Goal: Task Accomplishment & Management: Manage account settings

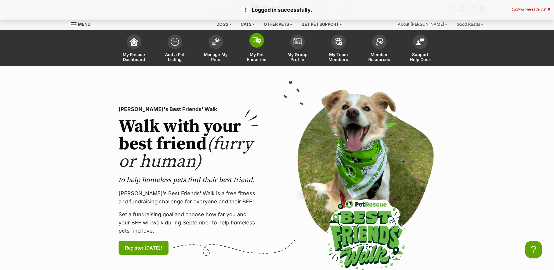
click at [254, 47] on span at bounding box center [257, 40] width 15 height 15
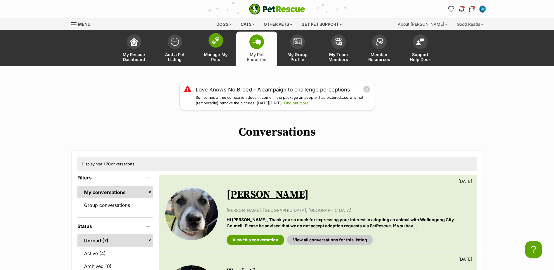
click at [206, 48] on link "Manage My Pets" at bounding box center [215, 49] width 41 height 35
click at [368, 88] on button "close" at bounding box center [367, 89] width 8 height 8
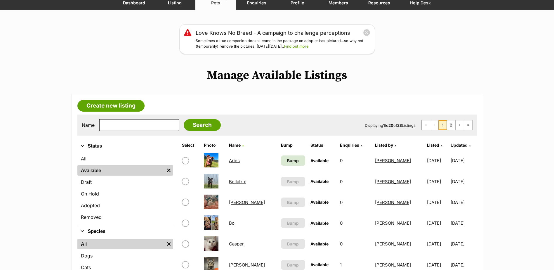
scroll to position [58, 0]
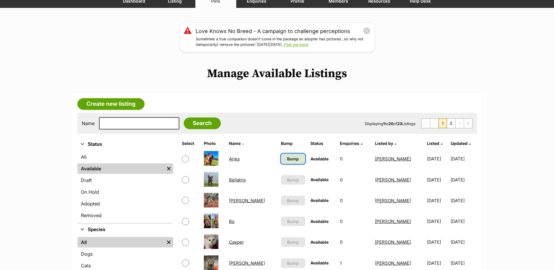
click at [281, 154] on link "Bump" at bounding box center [293, 159] width 24 height 10
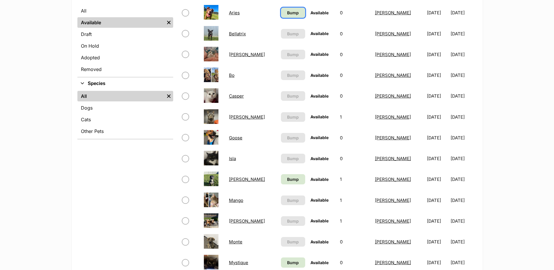
scroll to position [263, 0]
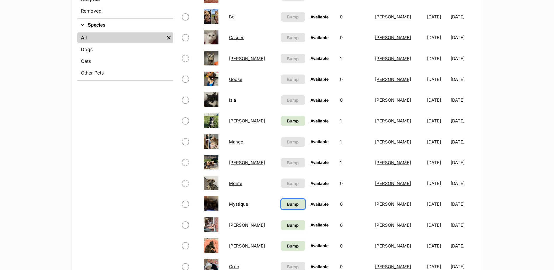
click at [287, 204] on span "Bump" at bounding box center [293, 204] width 12 height 6
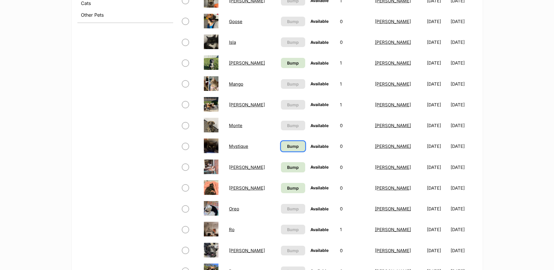
scroll to position [321, 0]
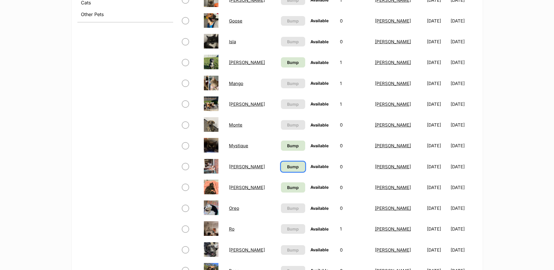
click at [287, 166] on span "Bump" at bounding box center [293, 167] width 12 height 6
click at [287, 187] on span "Bump" at bounding box center [293, 187] width 12 height 6
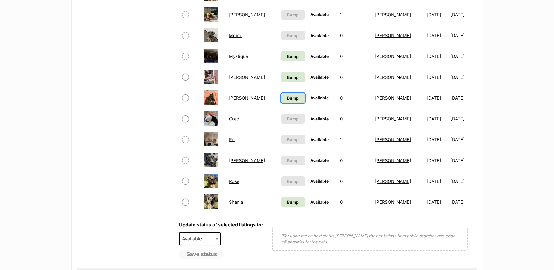
scroll to position [438, 0]
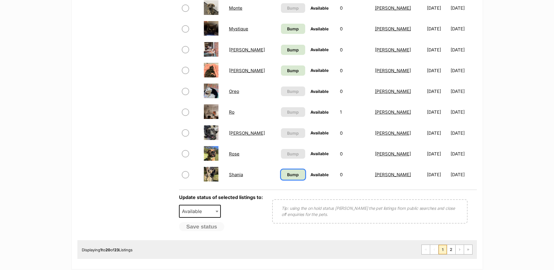
click at [287, 174] on span "Bump" at bounding box center [293, 174] width 12 height 6
click at [451, 248] on link "2" at bounding box center [451, 249] width 8 height 9
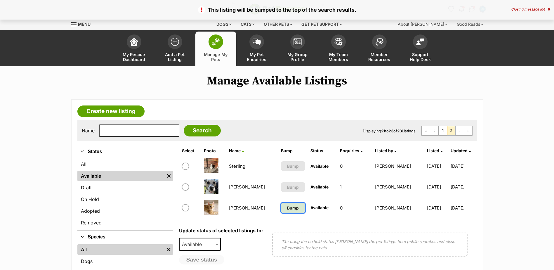
click at [287, 210] on span "Bump" at bounding box center [293, 208] width 12 height 6
